Goal: Task Accomplishment & Management: Manage account settings

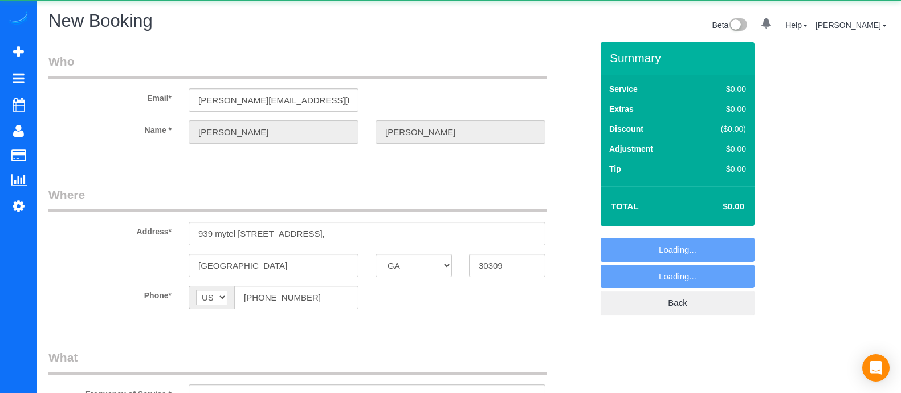
select select "GA"
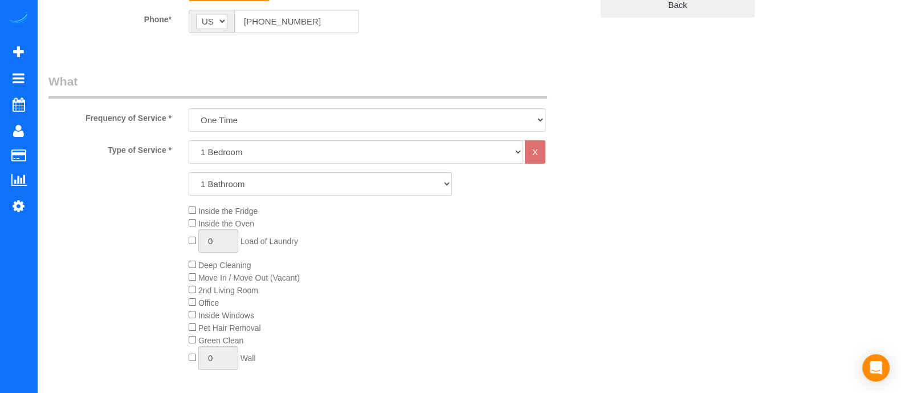
scroll to position [306, 0]
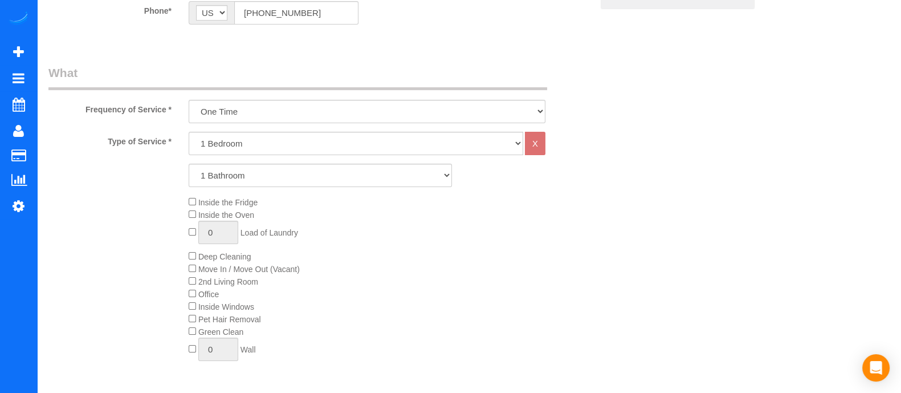
select select "object:4524"
drag, startPoint x: 254, startPoint y: 138, endPoint x: 214, endPoint y: 187, distance: 63.1
click at [214, 187] on div "Type of Service * 1 Bedroom 2 Bedrooms 3 Bedrooms 4 Bedrooms 5 Bedrooms 6 Bedro…" at bounding box center [320, 261] width 544 height 258
select select "2"
click at [189, 132] on select "1 Bedroom 2 Bedrooms 3 Bedrooms 4 Bedrooms 5 Bedrooms 6 Bedrooms" at bounding box center [356, 143] width 334 height 23
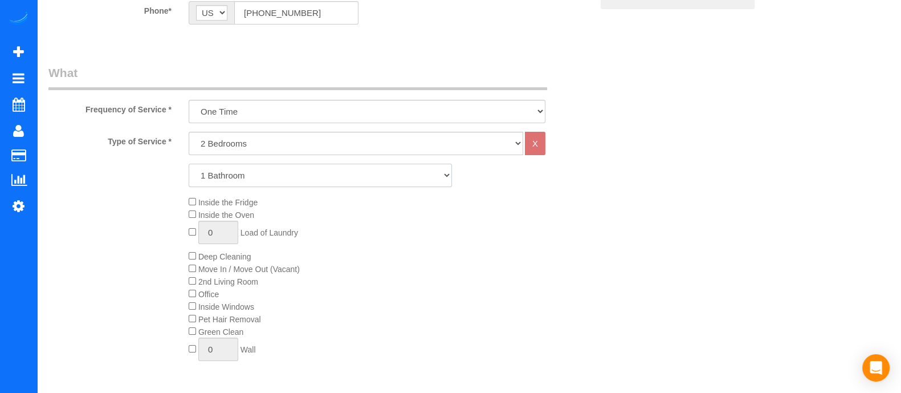
click at [219, 179] on select "1 Bathroom 2 Bathrooms 3 Bathrooms 4 Bathrooms 5 Bathrooms 6 Bathrooms" at bounding box center [320, 175] width 263 height 23
select select "4"
click at [189, 164] on select "1 Bathroom 2 Bathrooms 3 Bathrooms 4 Bathrooms 5 Bathrooms 6 Bathrooms" at bounding box center [320, 175] width 263 height 23
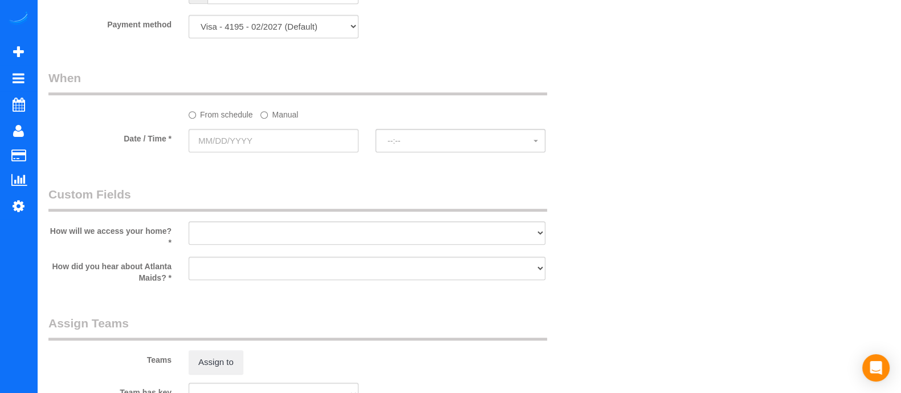
scroll to position [881, 0]
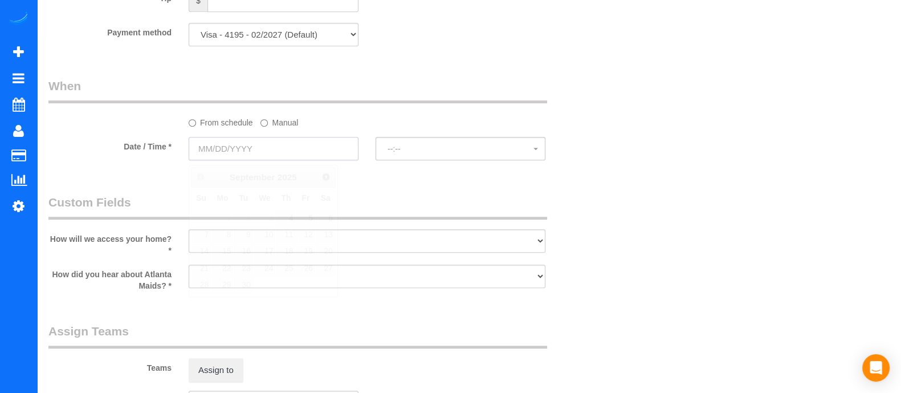
click at [271, 145] on input "text" at bounding box center [274, 148] width 170 height 23
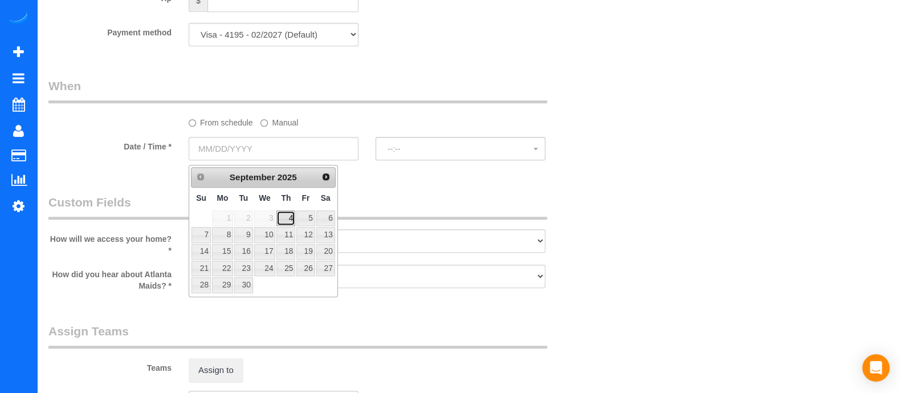
click at [289, 219] on link "4" at bounding box center [285, 217] width 19 height 15
type input "[DATE]"
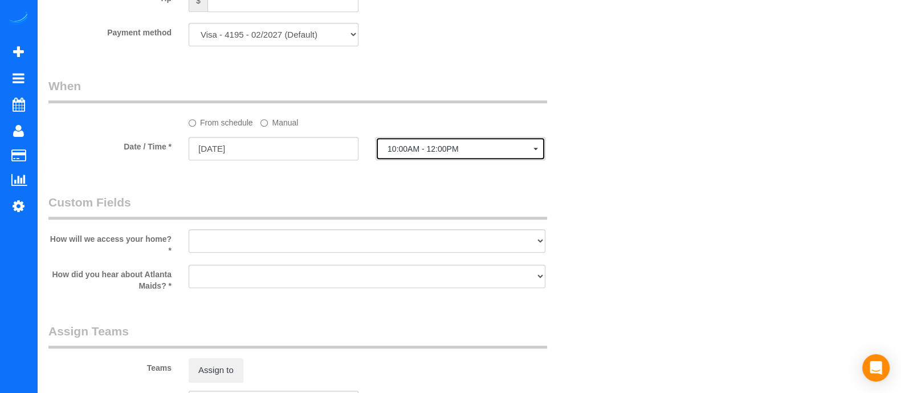
click at [421, 160] on button "10:00AM - 12:00PM" at bounding box center [460, 148] width 170 height 23
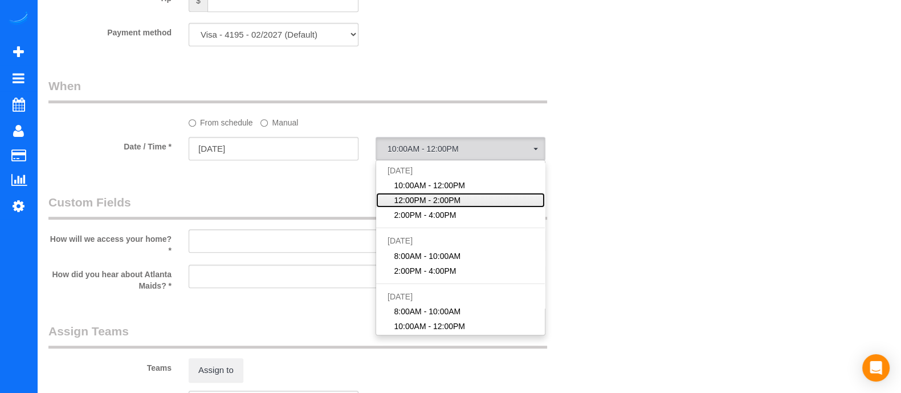
click at [409, 206] on span "12:00PM - 2:00PM" at bounding box center [427, 199] width 67 height 11
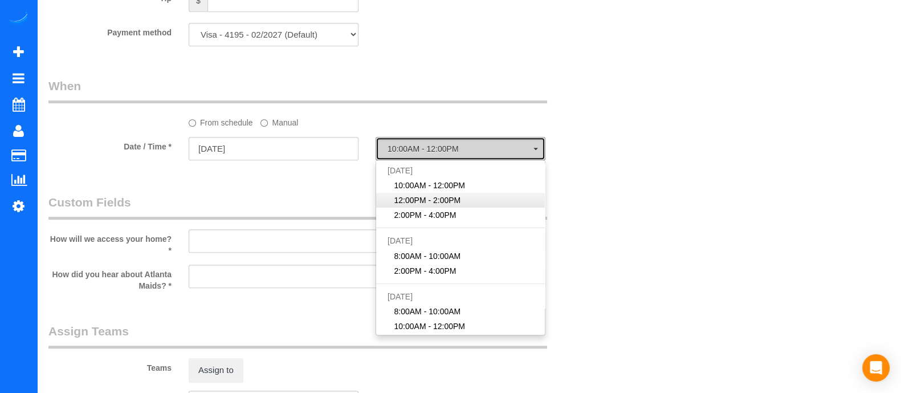
select select "spot2"
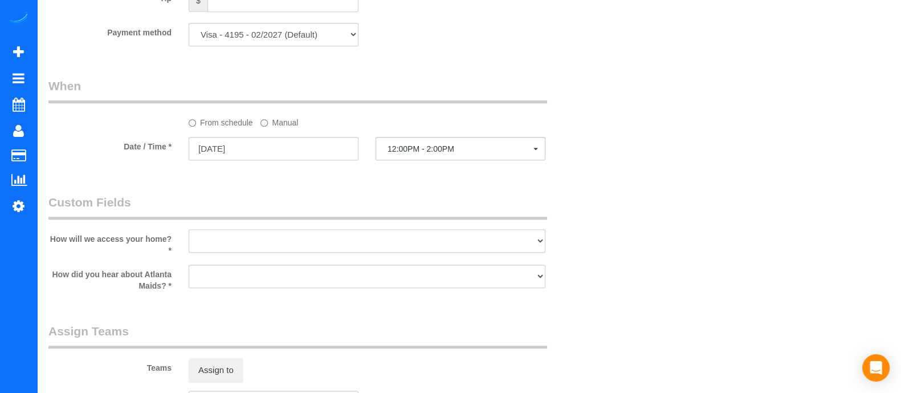
click at [300, 245] on select "I will leave a key I will provide an access code Someone will be home Go to apa…" at bounding box center [367, 240] width 357 height 23
select select "number:3"
click at [189, 233] on select "I will leave a key I will provide an access code Someone will be home Go to apa…" at bounding box center [367, 240] width 357 height 23
drag, startPoint x: 267, startPoint y: 277, endPoint x: 243, endPoint y: 192, distance: 88.6
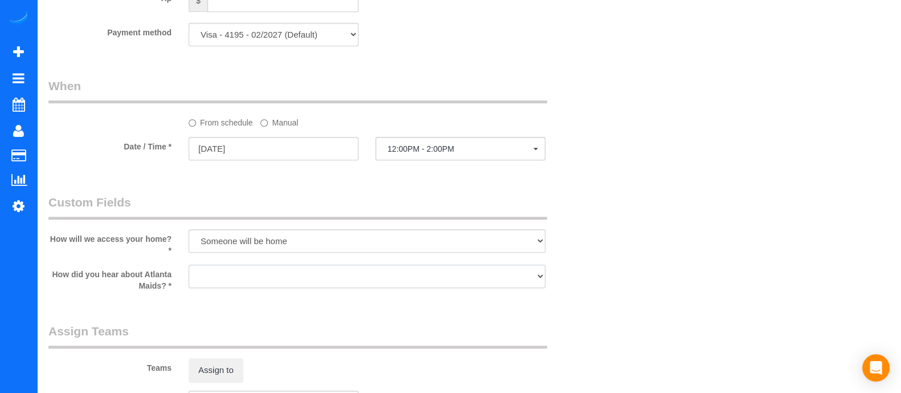
select select "number:6"
click at [189, 268] on select "Google Yelp From a friend Social media Other" at bounding box center [367, 275] width 357 height 23
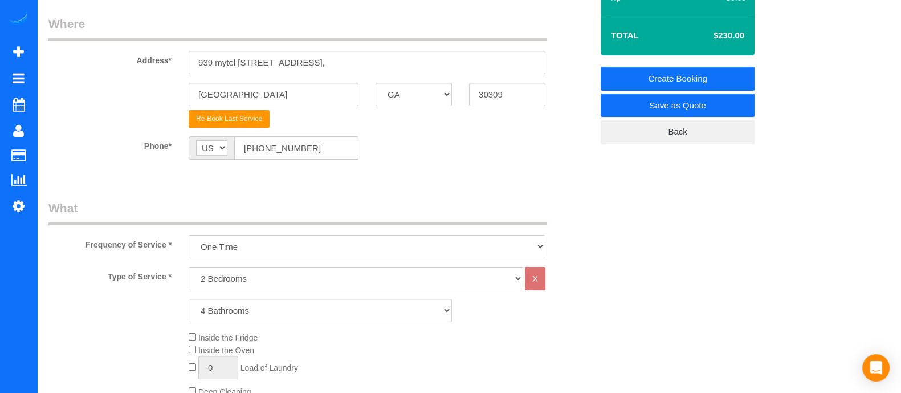
scroll to position [0, 0]
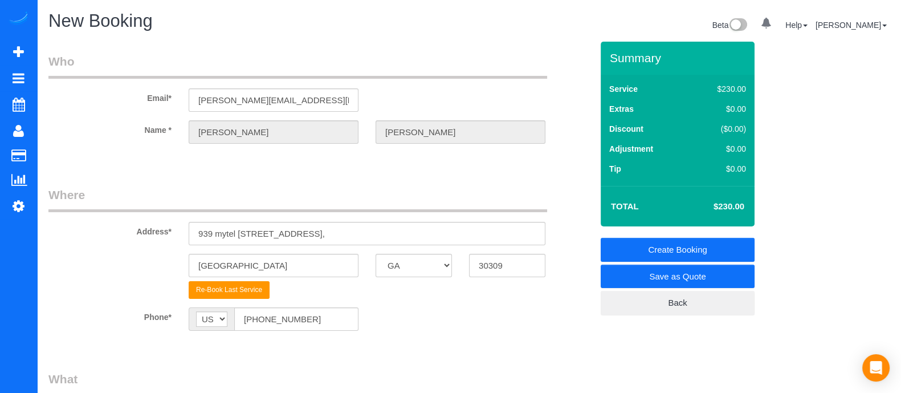
click at [706, 239] on link "Create Booking" at bounding box center [678, 250] width 154 height 24
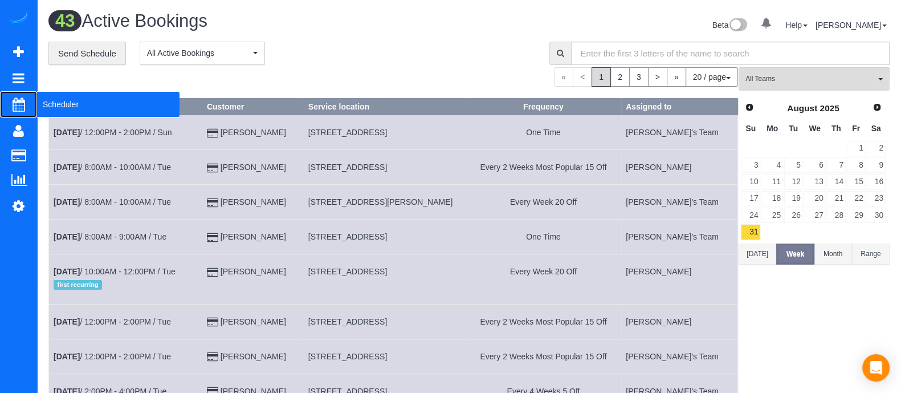
click at [73, 100] on span "Scheduler" at bounding box center [108, 104] width 142 height 26
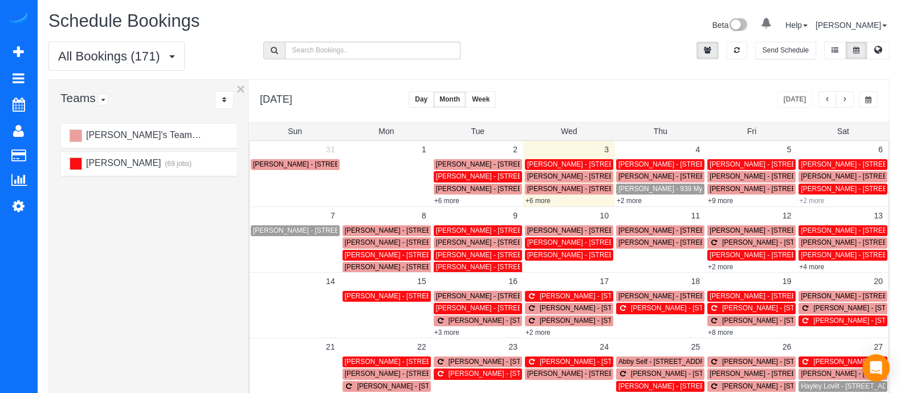
click at [811, 199] on link "+2 more" at bounding box center [811, 201] width 25 height 8
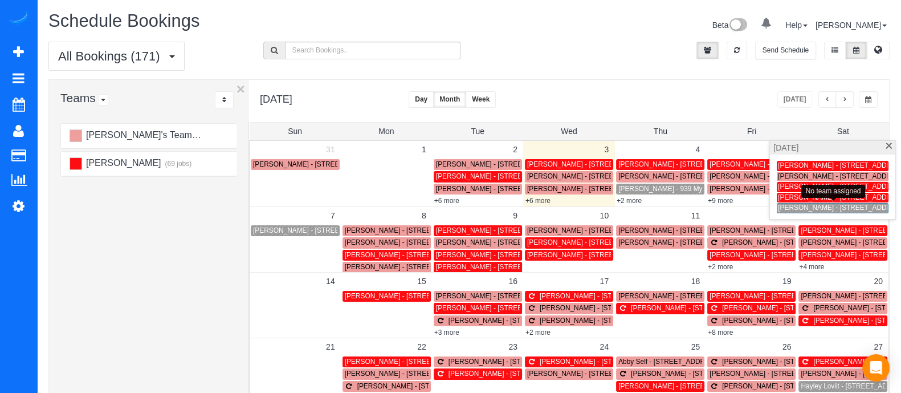
click at [811, 209] on span "[PERSON_NAME] - [STREET_ADDRESS]" at bounding box center [842, 207] width 129 height 8
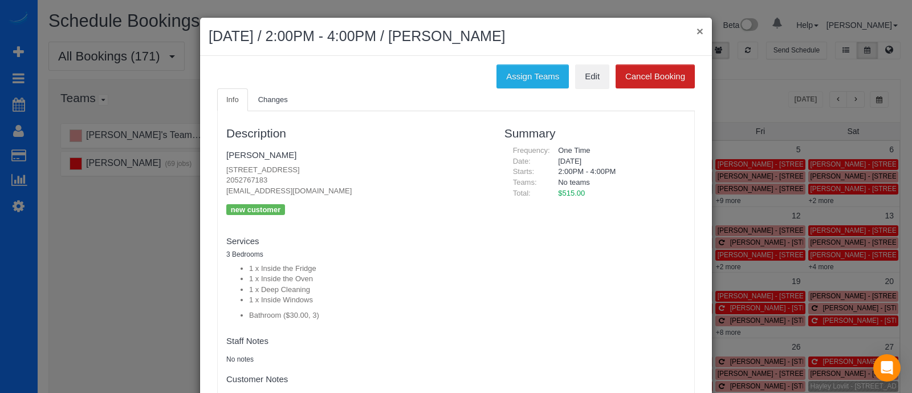
click at [697, 32] on button "×" at bounding box center [699, 31] width 7 height 12
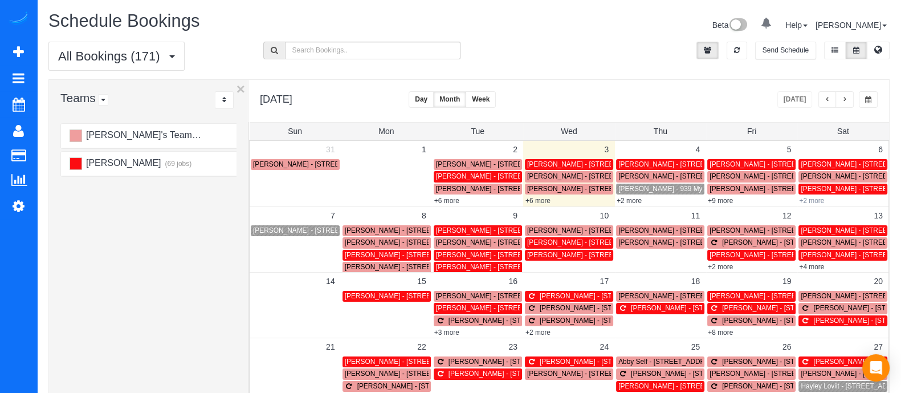
click at [818, 198] on link "+2 more" at bounding box center [811, 201] width 25 height 8
click at [817, 186] on div "Assigned Teams: [PERSON_NAME]" at bounding box center [836, 185] width 114 height 23
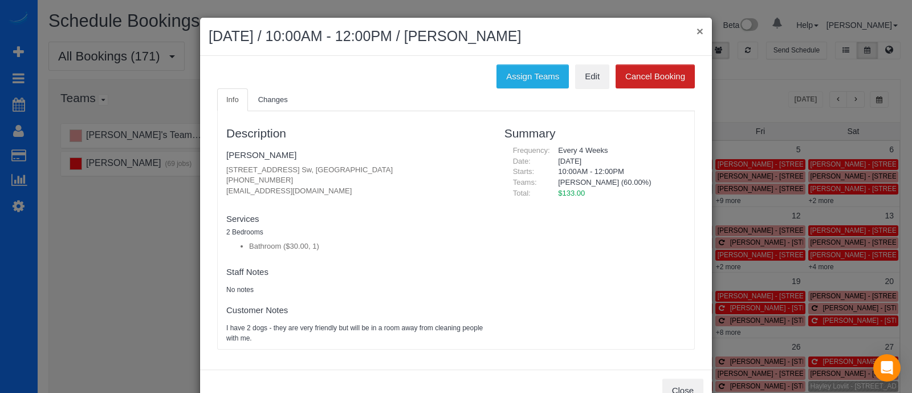
click at [696, 28] on button "×" at bounding box center [699, 31] width 7 height 12
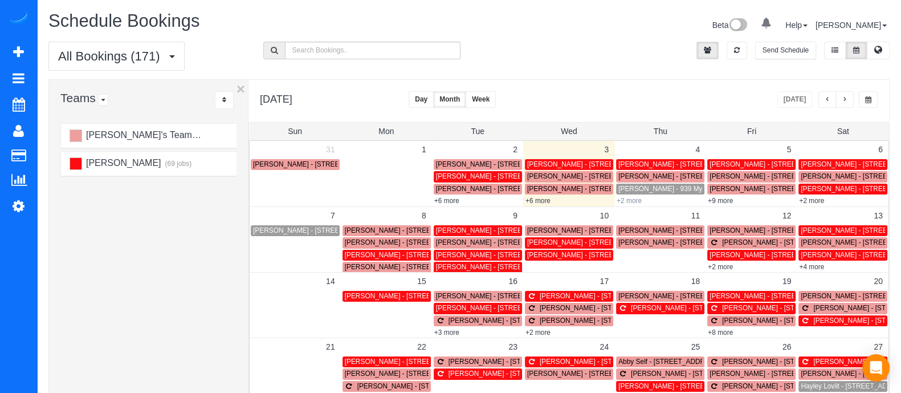
click at [632, 202] on link "+2 more" at bounding box center [629, 201] width 25 height 8
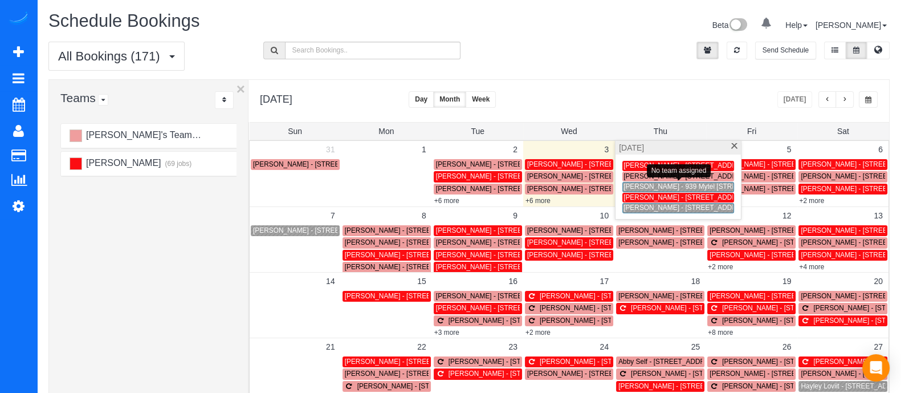
click at [638, 185] on span "[PERSON_NAME] - 939 Mytel [STREET_ADDRESS]" at bounding box center [703, 186] width 160 height 8
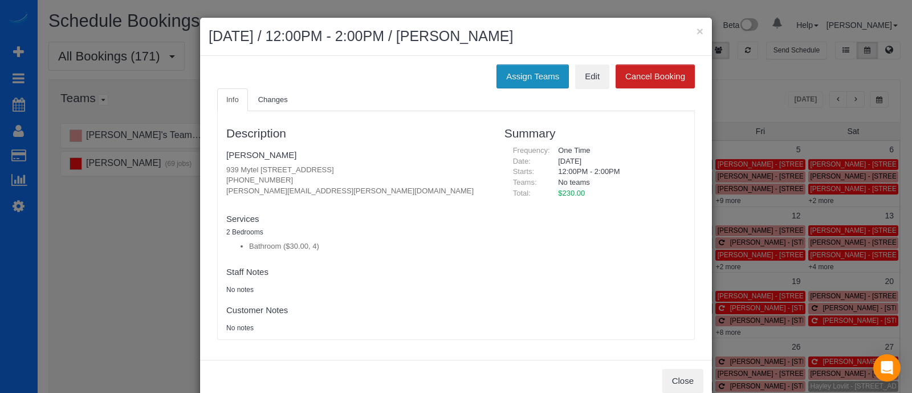
click at [532, 86] on button "Assign Teams" at bounding box center [532, 76] width 72 height 24
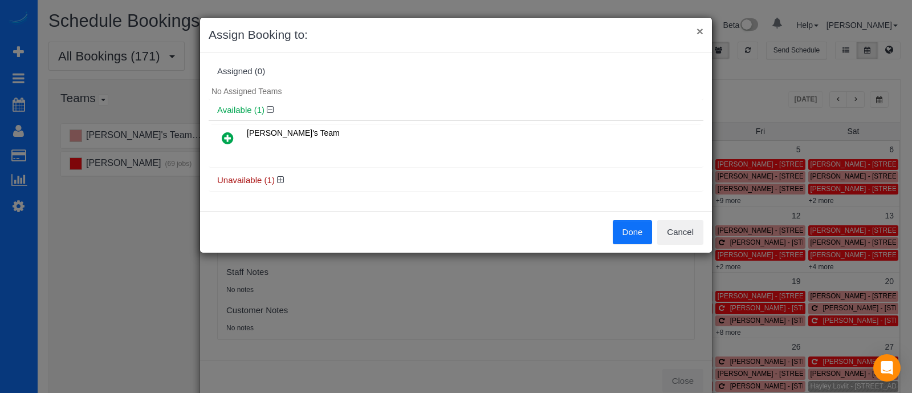
click at [697, 34] on button "×" at bounding box center [699, 31] width 7 height 12
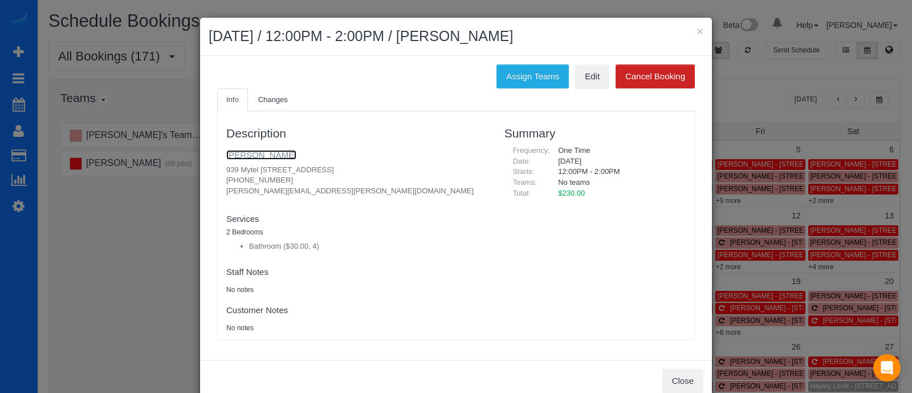
click at [264, 157] on link "[PERSON_NAME]" at bounding box center [261, 155] width 70 height 10
click at [526, 80] on button "Assign Teams" at bounding box center [532, 76] width 72 height 24
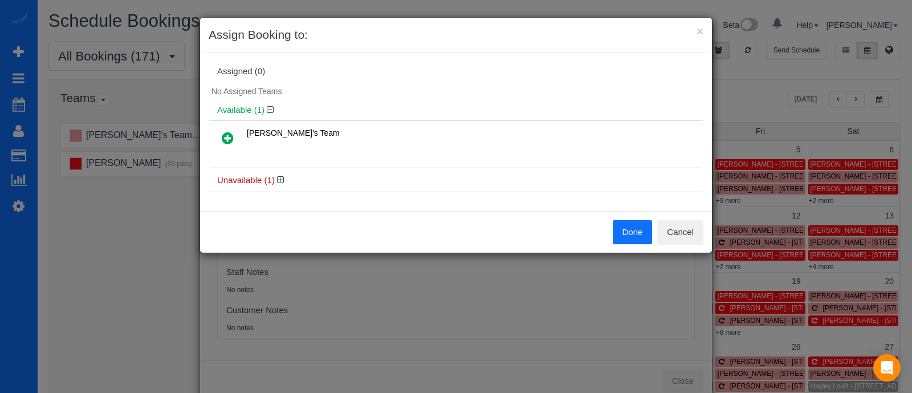
click at [230, 144] on link at bounding box center [227, 138] width 27 height 23
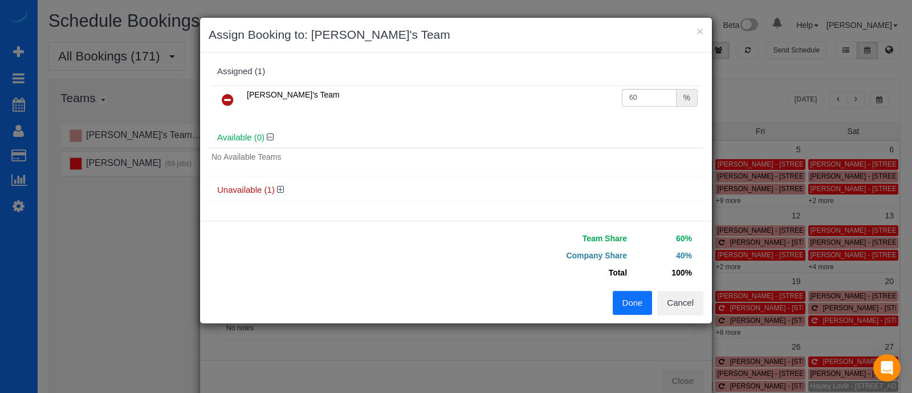
click at [631, 304] on button "Done" at bounding box center [633, 303] width 40 height 24
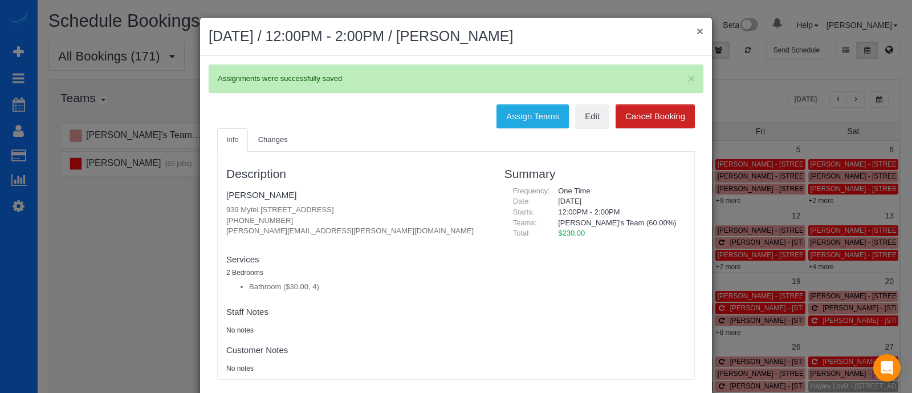
click at [696, 28] on button "×" at bounding box center [699, 31] width 7 height 12
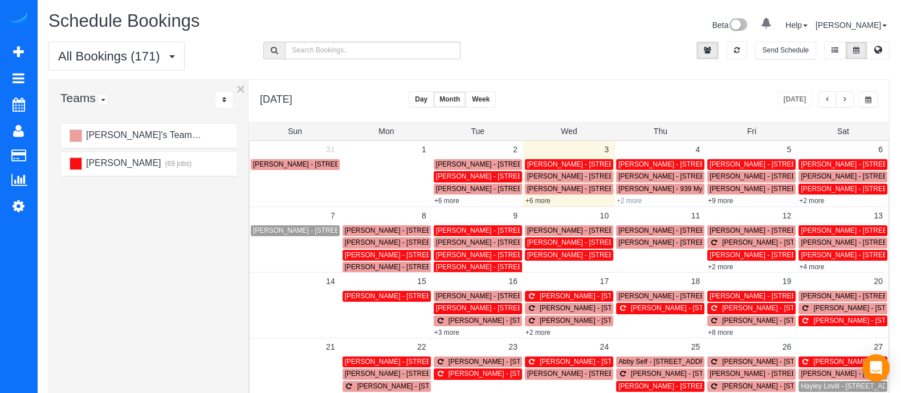
click at [632, 199] on link "+2 more" at bounding box center [629, 201] width 25 height 8
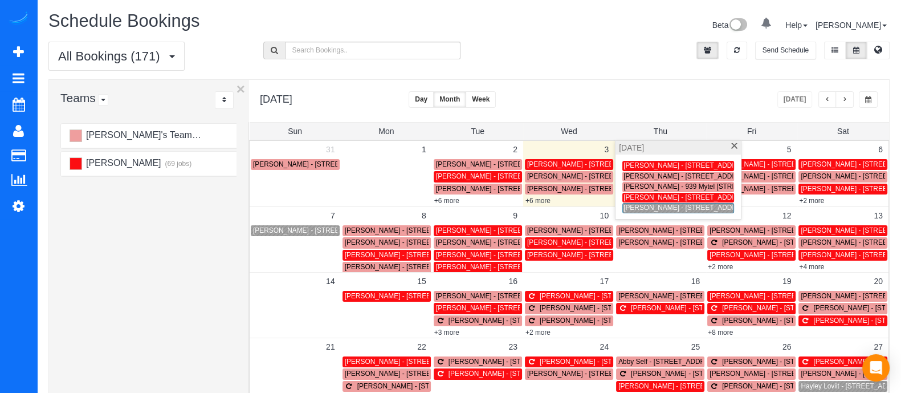
click at [732, 152] on div "[DATE]" at bounding box center [677, 148] width 125 height 14
click at [733, 146] on span at bounding box center [734, 146] width 9 height 7
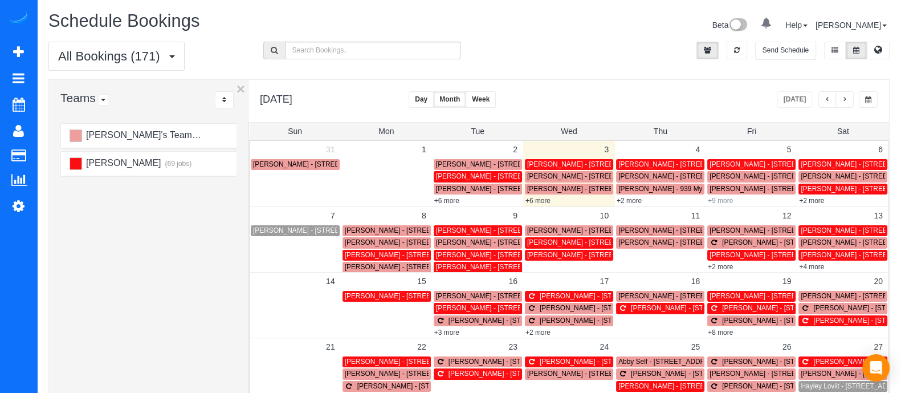
click at [721, 201] on link "+9 more" at bounding box center [720, 201] width 25 height 8
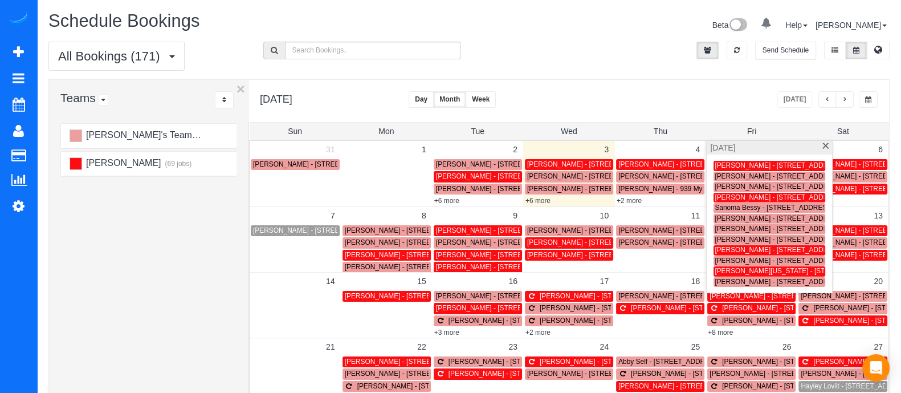
click at [744, 215] on span "[PERSON_NAME] - [STREET_ADDRESS]" at bounding box center [779, 218] width 129 height 8
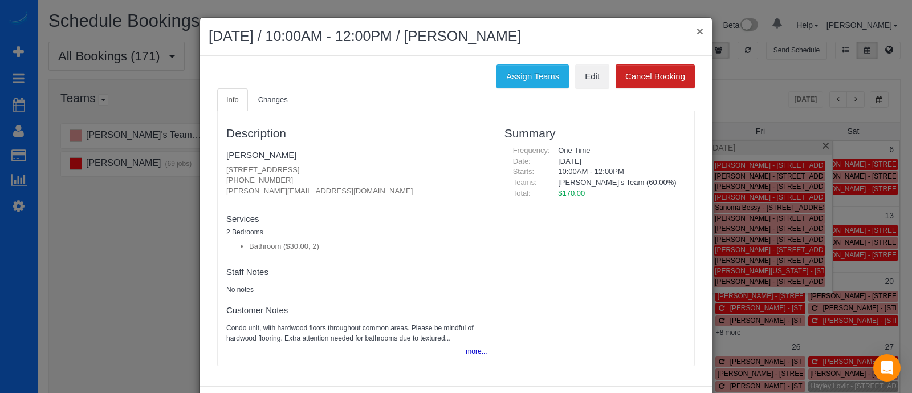
click at [696, 30] on button "×" at bounding box center [699, 31] width 7 height 12
